Goal: Use online tool/utility: Utilize a website feature to perform a specific function

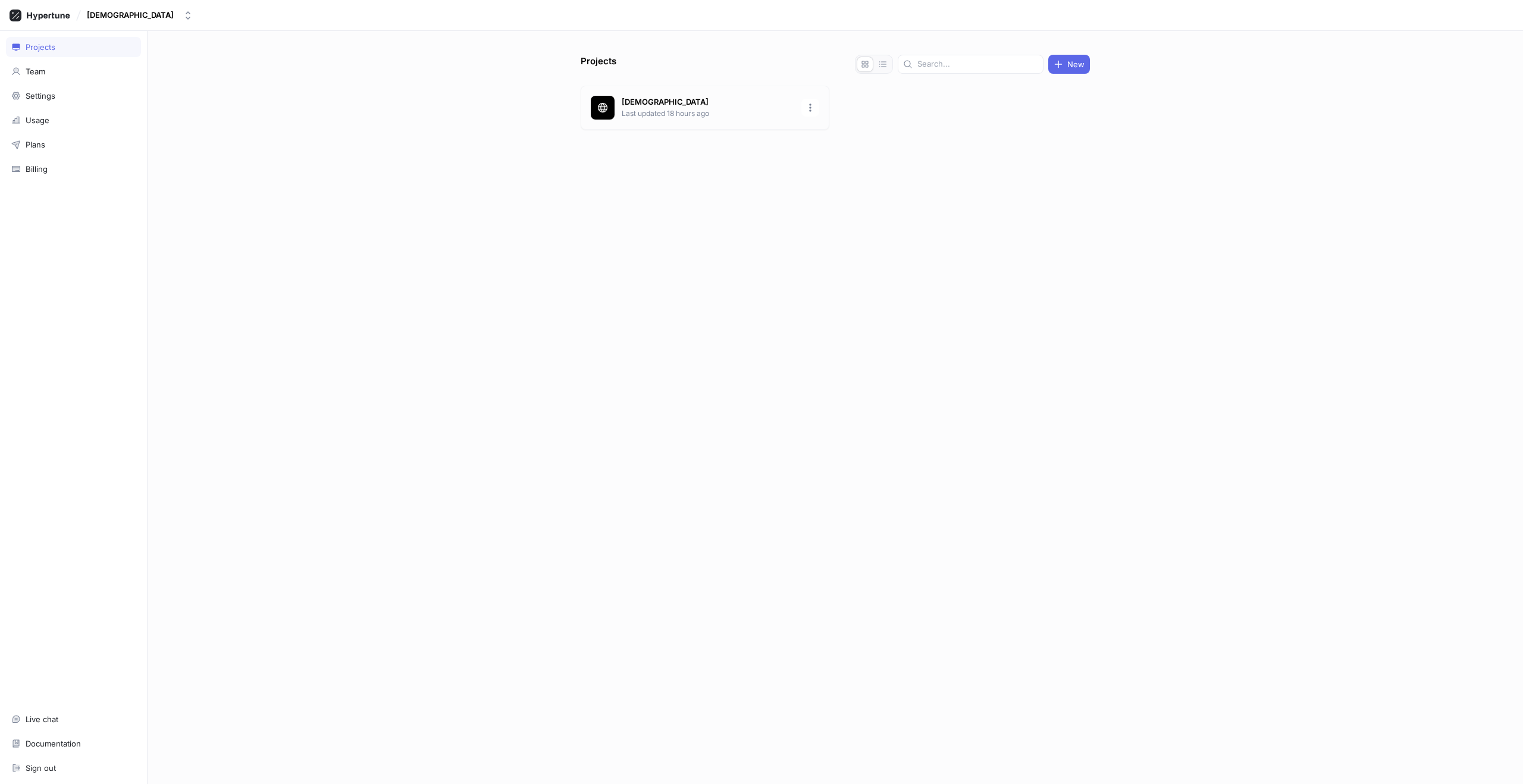
click at [701, 120] on div "KarmaSuite Last updated 18 hours ago" at bounding box center [704, 108] width 248 height 44
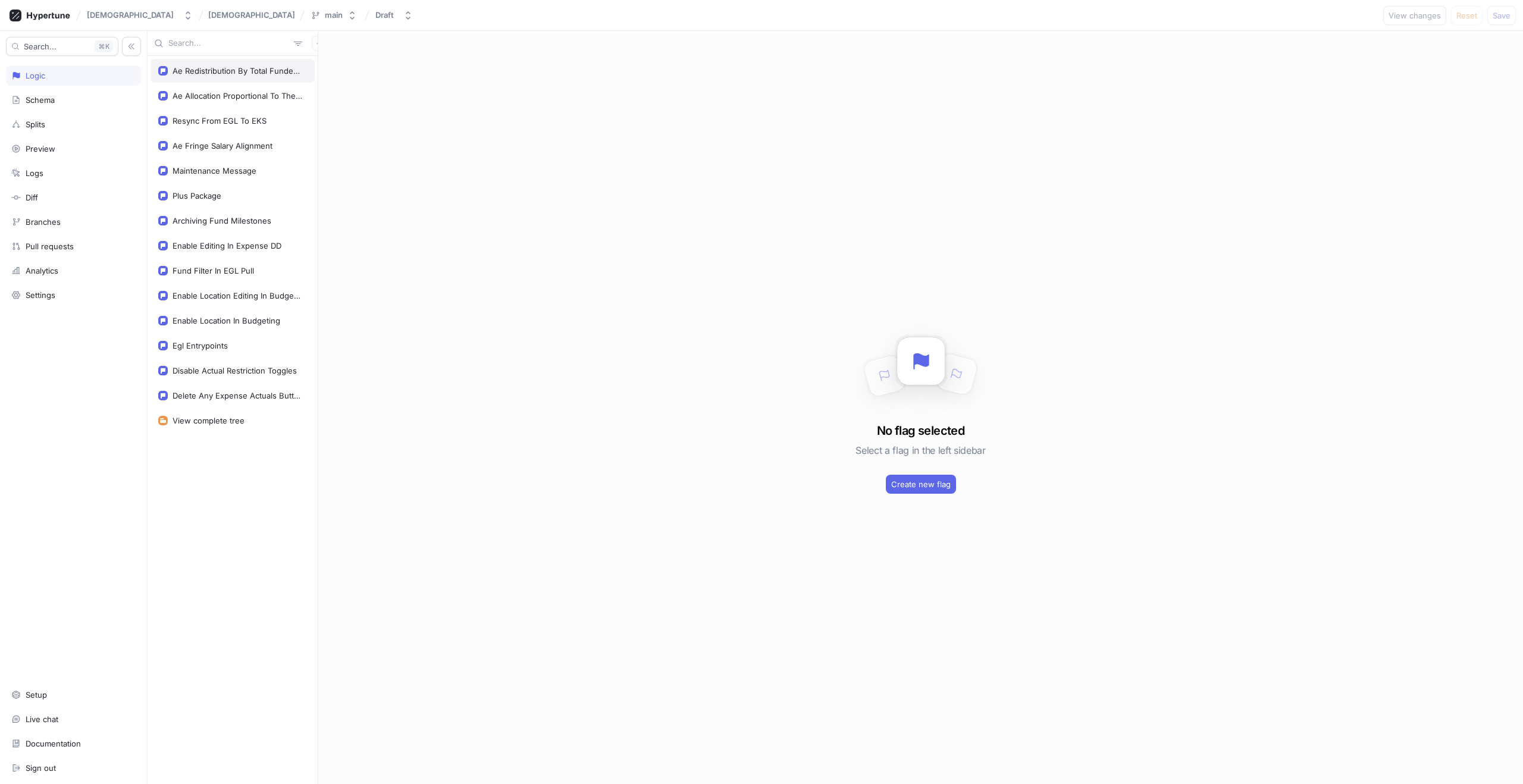
click at [239, 69] on div "Ae Redistribution By Total Funded Amount" at bounding box center [237, 71] width 129 height 9
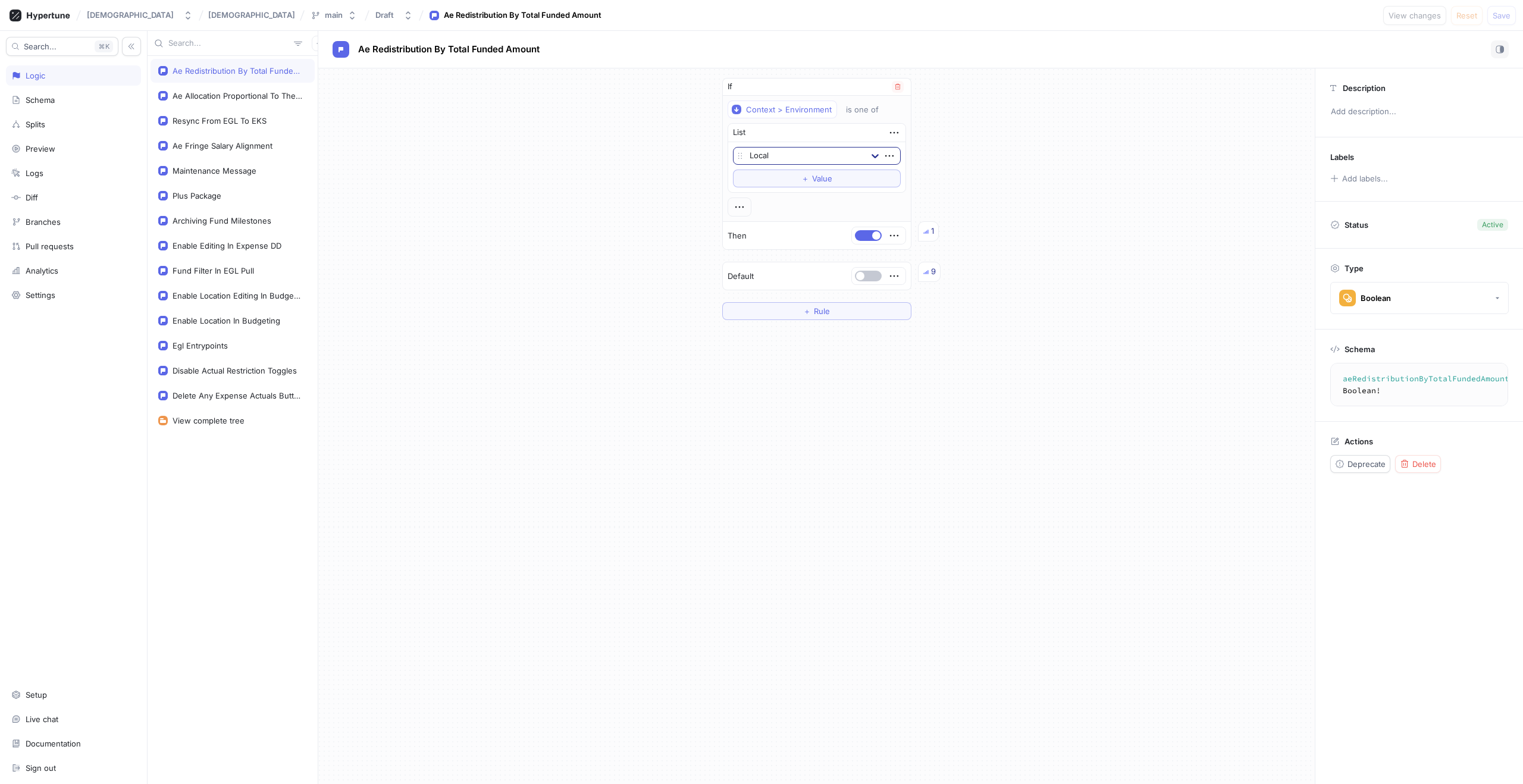
click at [869, 156] on icon at bounding box center [875, 156] width 12 height 12
click at [1035, 148] on div "If Context > Environment is one of List Local, 1 of 3. 3 results available. Use…" at bounding box center [816, 198] width 996 height 261
click at [795, 183] on button "＋ Value" at bounding box center [817, 178] width 168 height 18
click at [1495, 17] on span "Save" at bounding box center [1500, 16] width 18 height 8
